Goal: Check status: Check status

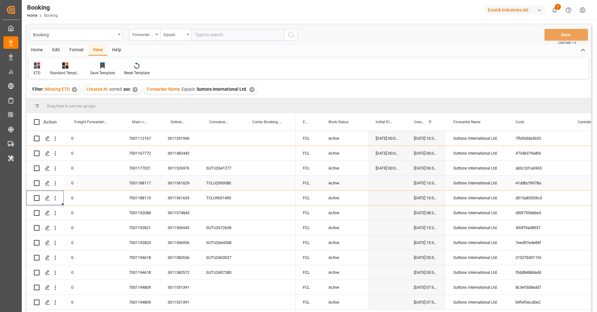
scroll to position [17, 0]
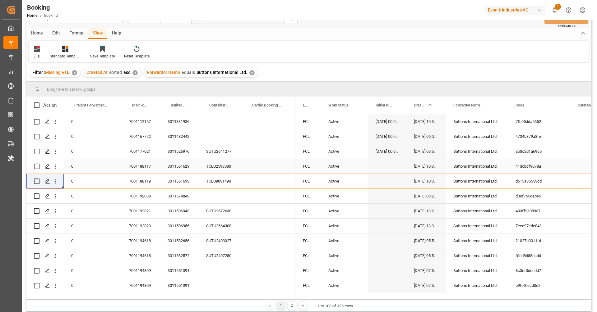
click at [75, 71] on div "✕" at bounding box center [74, 72] width 5 height 5
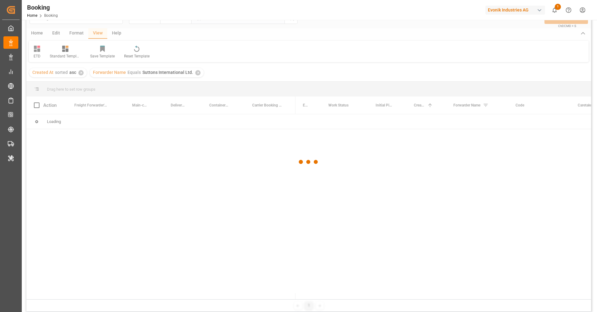
click at [81, 74] on div at bounding box center [308, 162] width 564 height 309
click at [81, 73] on div at bounding box center [308, 162] width 564 height 309
click at [134, 73] on div at bounding box center [308, 162] width 564 height 309
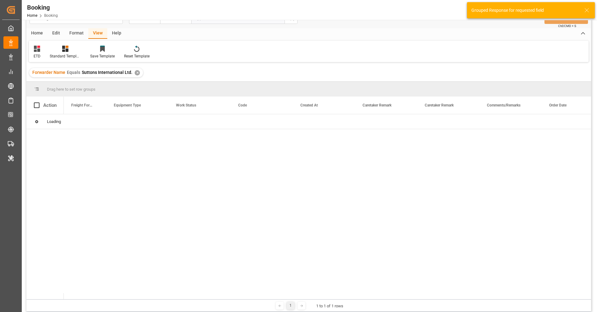
click at [135, 74] on div "✕" at bounding box center [137, 72] width 5 height 5
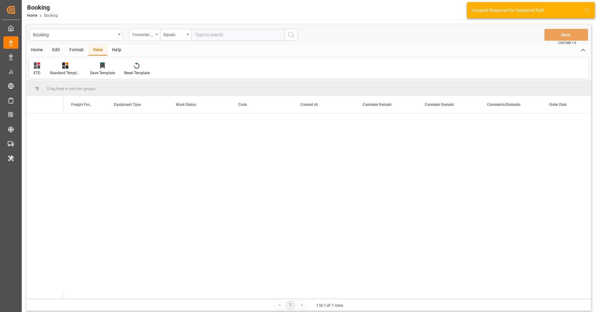
click at [145, 36] on div "Forwarder Name" at bounding box center [142, 33] width 21 height 7
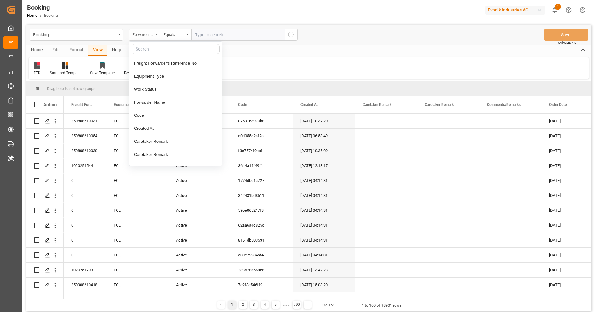
click at [145, 36] on div "Forwarder Name" at bounding box center [142, 33] width 21 height 7
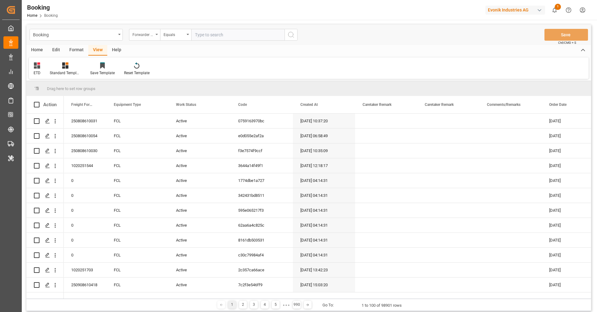
click at [145, 36] on div "Forwarder Name" at bounding box center [142, 33] width 21 height 7
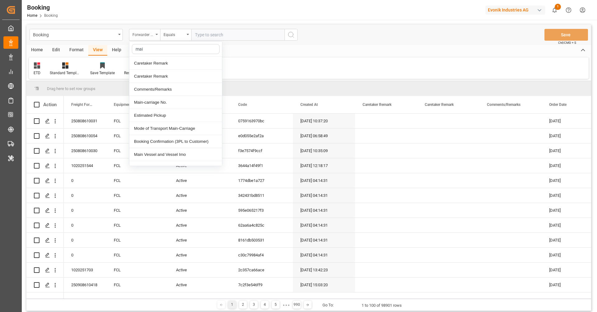
type input "main"
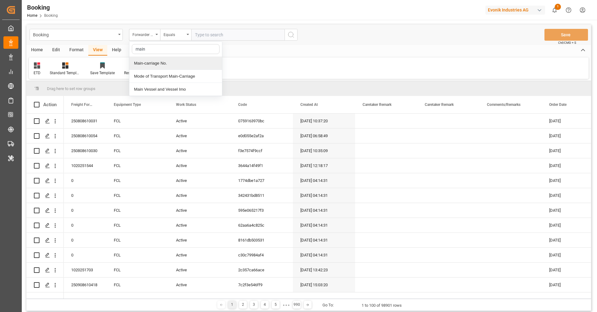
click at [161, 60] on div "Main-carriage No." at bounding box center [175, 63] width 93 height 13
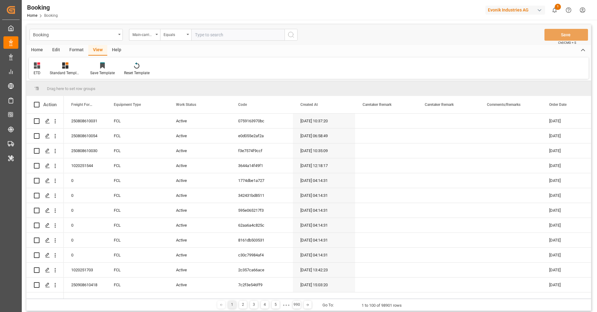
click at [210, 42] on div "Booking Main-carriage No. Equals Save Ctrl/CMD + S" at bounding box center [308, 35] width 564 height 21
click at [213, 35] on input "text" at bounding box center [237, 35] width 93 height 12
paste input "4006614468"
type input "4006614468"
click at [292, 33] on icon "search button" at bounding box center [290, 34] width 7 height 7
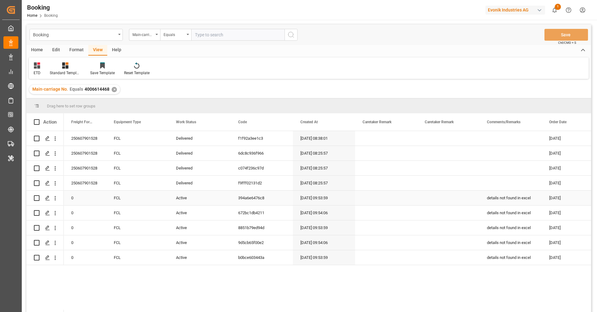
click at [186, 204] on div "Active" at bounding box center [199, 198] width 62 height 15
click at [186, 204] on span "Active" at bounding box center [184, 202] width 12 height 7
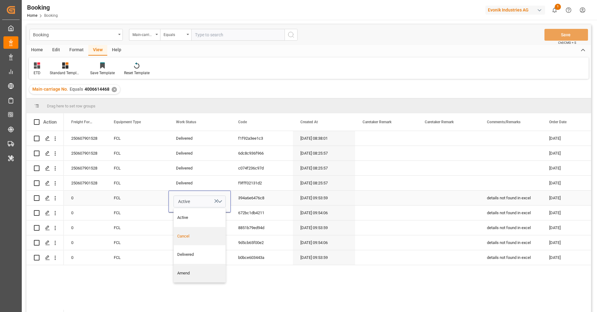
click at [188, 230] on div "Cancel" at bounding box center [200, 236] width 52 height 19
click at [185, 236] on div "Active" at bounding box center [199, 243] width 62 height 15
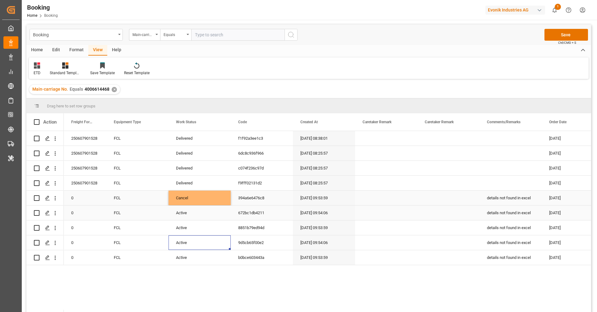
click at [184, 204] on div "Cancel" at bounding box center [199, 198] width 62 height 15
drag, startPoint x: 229, startPoint y: 204, endPoint x: 226, endPoint y: 251, distance: 47.4
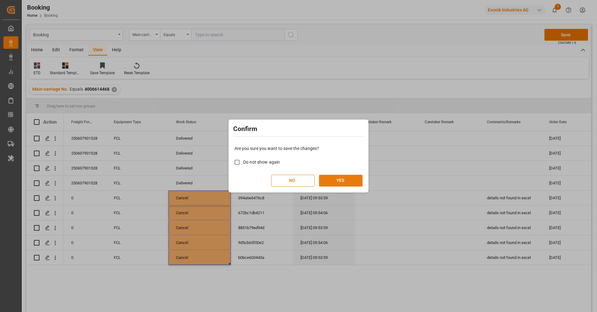
click at [324, 183] on button "YES" at bounding box center [341, 181] width 44 height 12
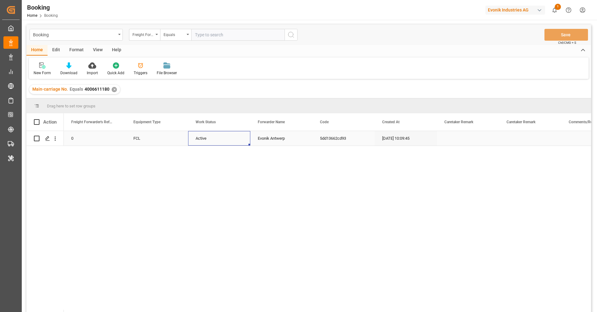
click at [215, 144] on div "Active" at bounding box center [219, 138] width 62 height 15
click at [215, 144] on button "Active" at bounding box center [219, 142] width 52 height 12
click at [214, 174] on div "Cancel" at bounding box center [219, 177] width 45 height 6
click at [170, 147] on div "0 FCL Cancel Evonik Antwerp 5dd13662cd93 [DATE] 10:09:45 28.05.2025" at bounding box center [327, 223] width 527 height 185
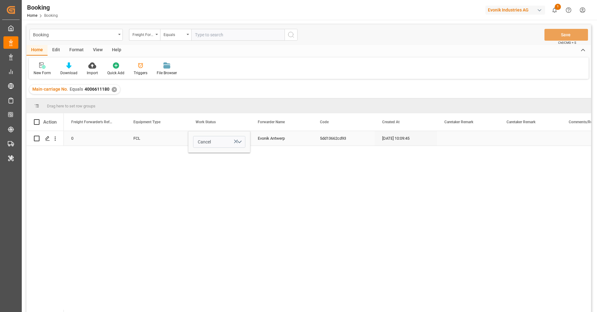
click at [169, 145] on div "FCL" at bounding box center [157, 138] width 62 height 15
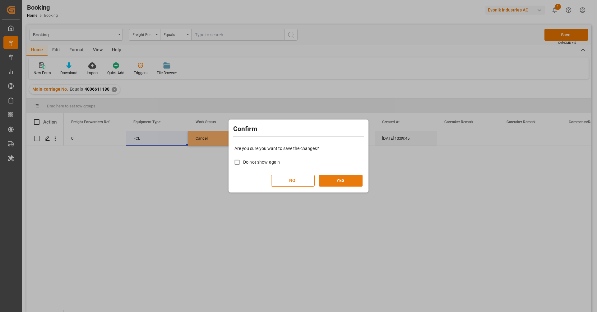
click at [329, 176] on button "YES" at bounding box center [341, 181] width 44 height 12
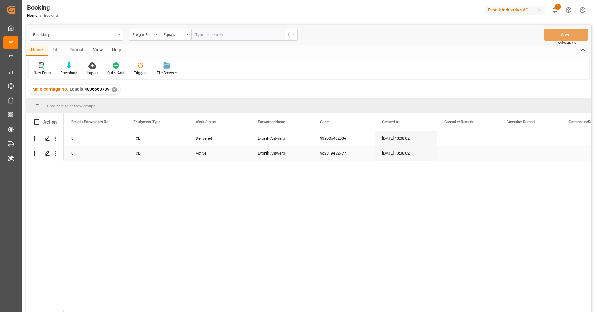
click at [207, 158] on div "Active" at bounding box center [219, 153] width 62 height 15
click at [207, 158] on div "Active" at bounding box center [219, 150] width 62 height 22
click at [207, 153] on span "Active" at bounding box center [204, 150] width 12 height 7
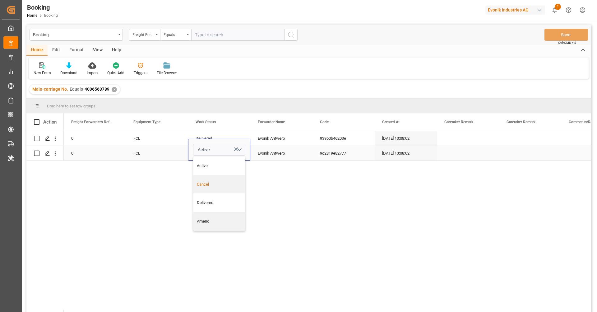
click at [208, 182] on div "Cancel" at bounding box center [219, 184] width 45 height 6
click at [162, 155] on div "FCL" at bounding box center [157, 153] width 62 height 15
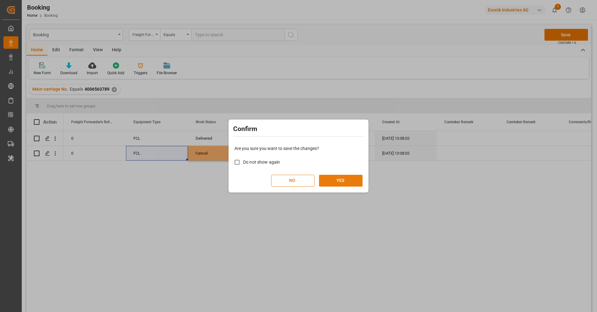
click at [321, 176] on button "YES" at bounding box center [341, 181] width 44 height 12
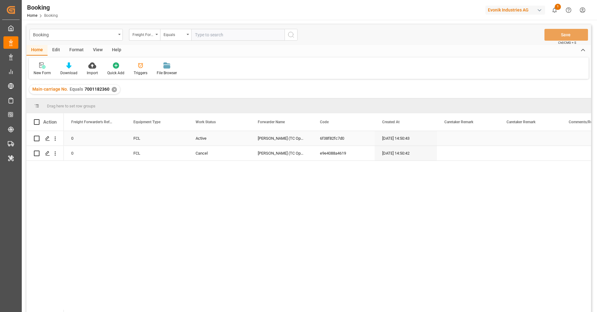
click at [205, 139] on div "Active" at bounding box center [219, 138] width 62 height 15
click at [205, 139] on span "Active" at bounding box center [204, 142] width 12 height 7
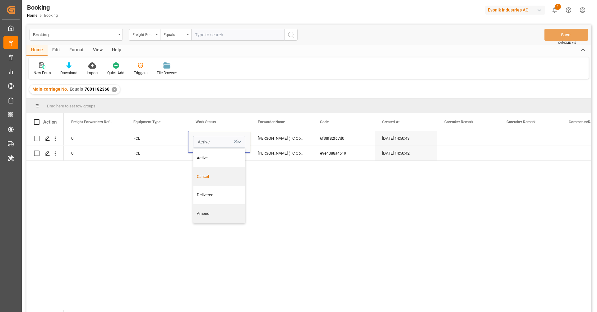
click at [141, 180] on div "0 FCL Active Active Cancel Delivered Amend Bertschi (TC Operator) 6f38f82fc7d0 …" at bounding box center [327, 223] width 527 height 185
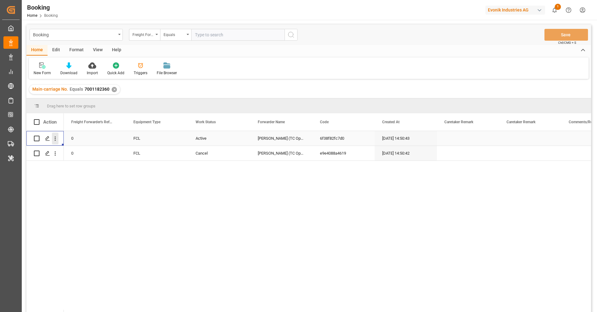
click at [54, 142] on button "open menu" at bounding box center [55, 139] width 7 height 12
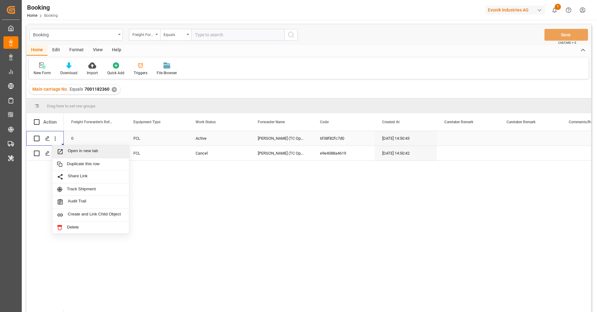
click at [75, 151] on span "Open in new tab" at bounding box center [96, 152] width 57 height 7
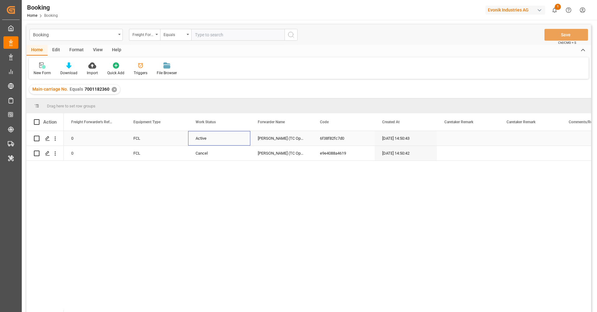
click at [206, 143] on div "Active" at bounding box center [219, 138] width 62 height 15
click at [208, 172] on div "Cancel" at bounding box center [219, 176] width 52 height 19
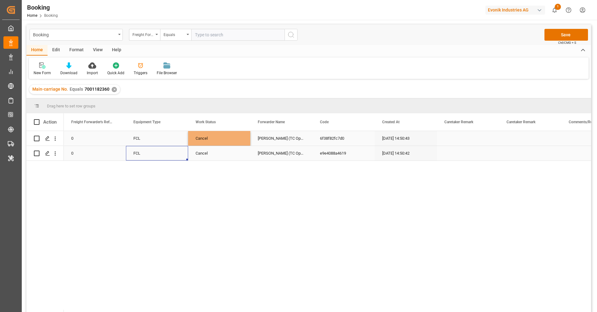
click at [182, 149] on div "FCL" at bounding box center [157, 153] width 62 height 15
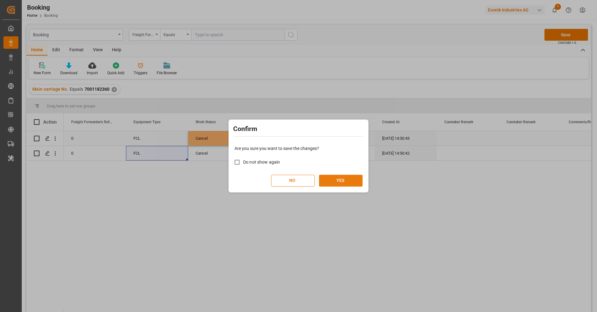
click at [350, 178] on button "YES" at bounding box center [341, 181] width 44 height 12
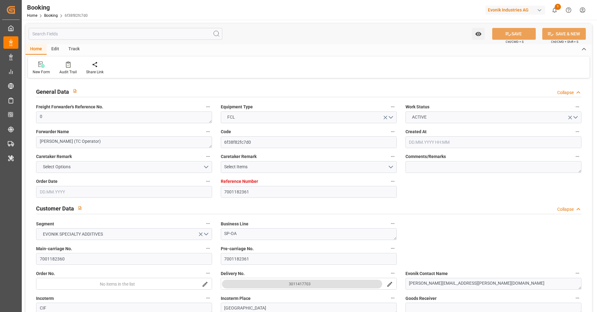
type input "7001182361"
type input "EUNWC"
type input "CNSGH"
type input "28.05.2025 14:50"
type input "[DATE]"
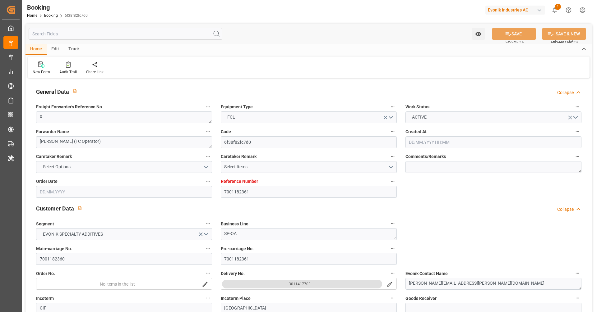
type input "17.08.2025"
type input "[DATE]"
type input "18.06.2025 00:00"
type input "17.08.2025 00:00"
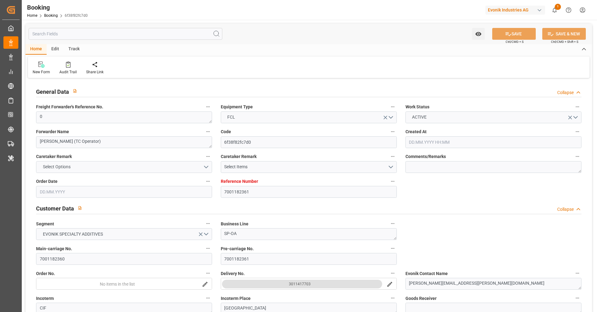
type input "17.08.2025 00:00"
type input "16.06.2025"
type input "20.08.2025 04:36"
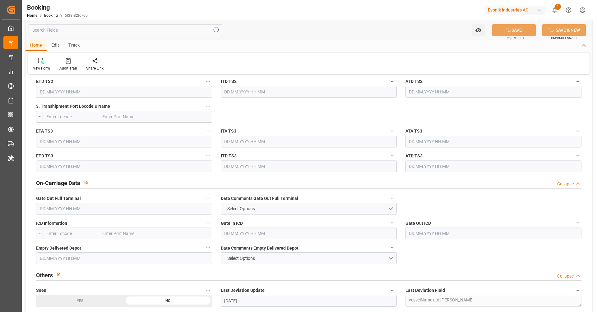
scroll to position [616, 0]
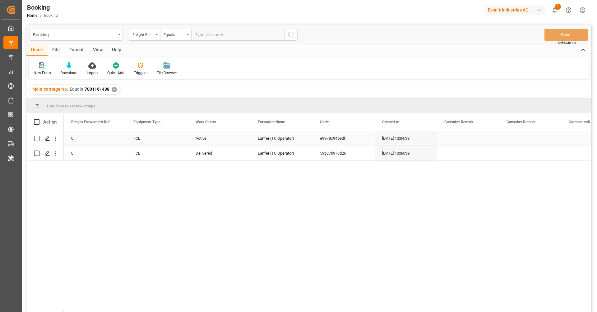
click at [210, 136] on div "Active" at bounding box center [219, 138] width 62 height 15
click at [210, 136] on button "Active" at bounding box center [219, 142] width 52 height 12
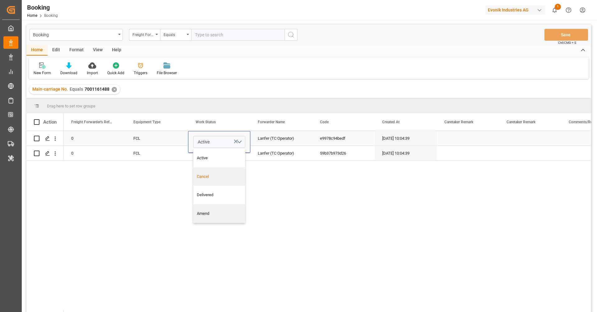
click at [209, 171] on div "Cancel" at bounding box center [219, 176] width 52 height 19
click at [165, 139] on div "FCL" at bounding box center [157, 138] width 62 height 15
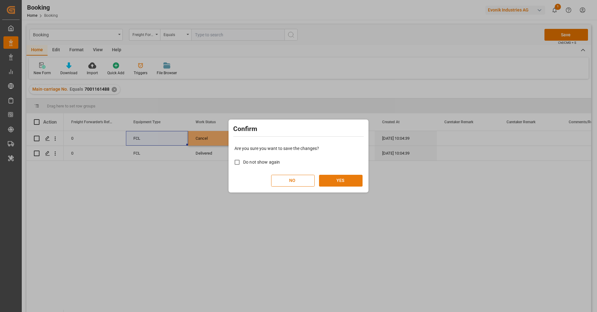
click at [362, 180] on button "YES" at bounding box center [341, 181] width 44 height 12
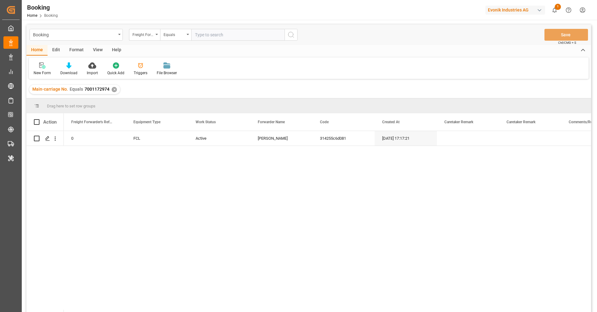
click at [202, 146] on div "0 FCL Active Karl Gross 314255c6d081 19.05.2025 17:17:21 19.05.2025" at bounding box center [327, 223] width 527 height 185
click at [202, 143] on div "Active" at bounding box center [219, 138] width 62 height 15
click at [202, 143] on span "Active" at bounding box center [204, 142] width 12 height 7
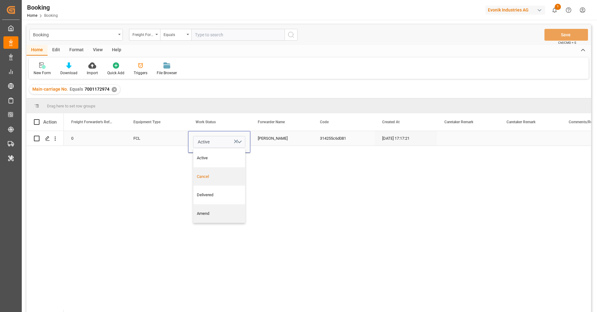
click at [206, 171] on div "Cancel" at bounding box center [219, 176] width 52 height 19
click at [151, 134] on div "FCL" at bounding box center [157, 138] width 62 height 15
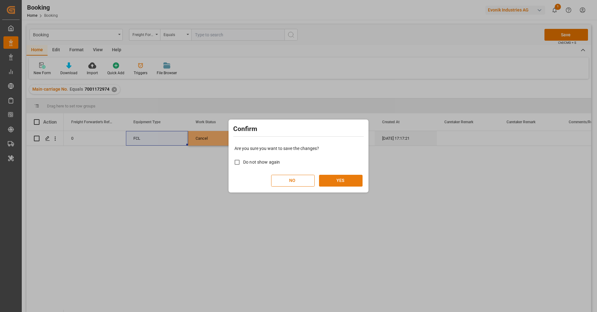
click at [355, 176] on button "YES" at bounding box center [341, 181] width 44 height 12
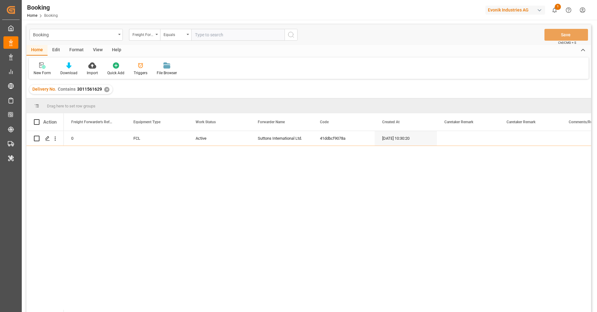
click at [499, 8] on div "Evonik Industries AG" at bounding box center [515, 10] width 60 height 9
type input "compo"
click at [513, 44] on div "[PERSON_NAME] Expert" at bounding box center [516, 41] width 106 height 13
